Goal: Find specific page/section: Find specific page/section

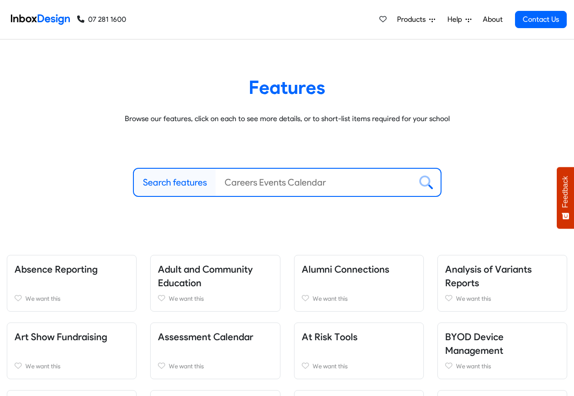
click at [171, 184] on label "Search features" at bounding box center [175, 183] width 64 height 14
click at [216, 184] on input "Search features" at bounding box center [314, 182] width 196 height 27
paste input "bespoke"
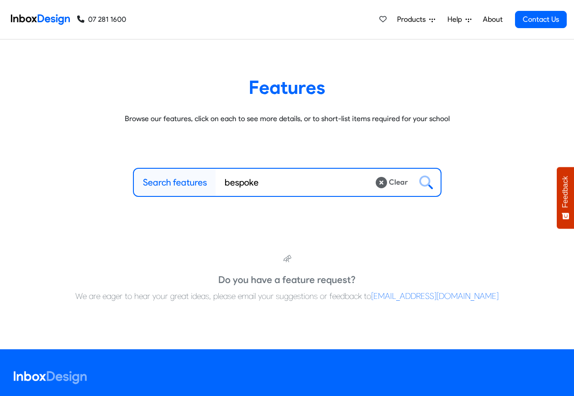
type input "bespoke"
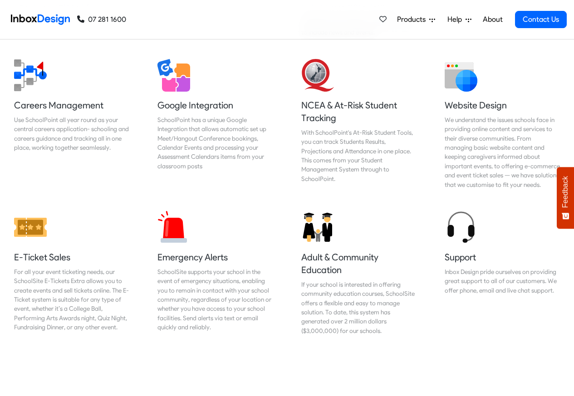
scroll to position [980, 0]
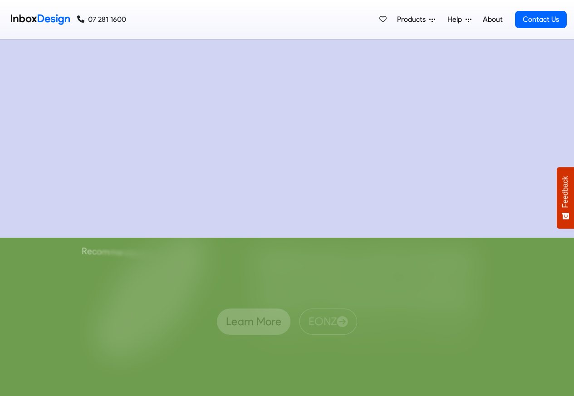
checkbox input "true"
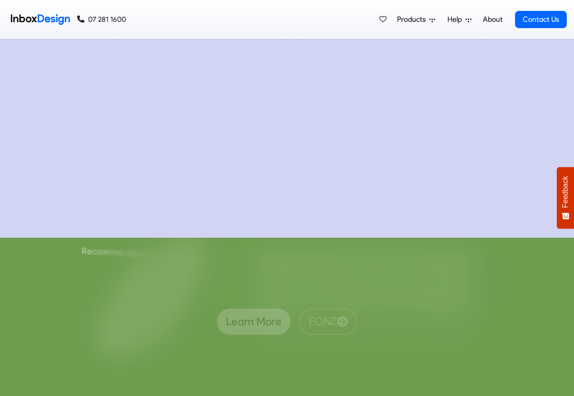
checkbox input "true"
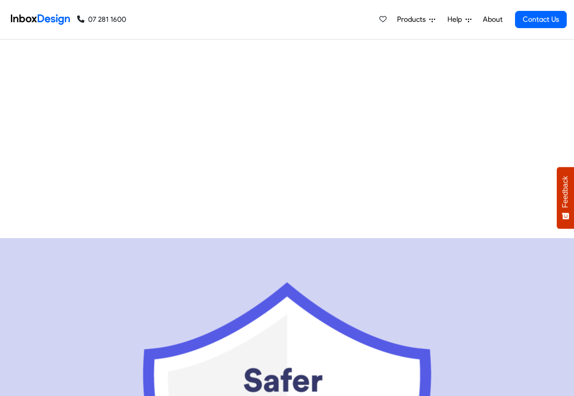
scroll to position [5416, 0]
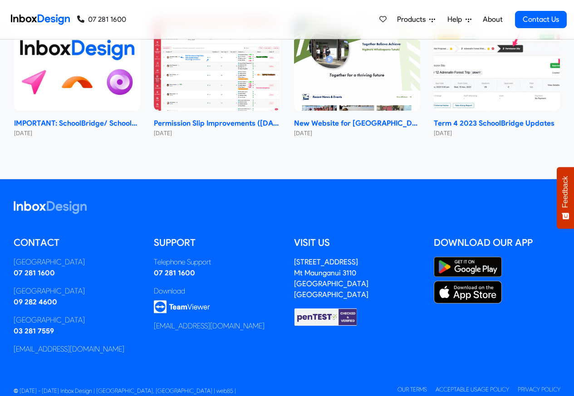
checkbox input "true"
